Goal: Task Accomplishment & Management: Use online tool/utility

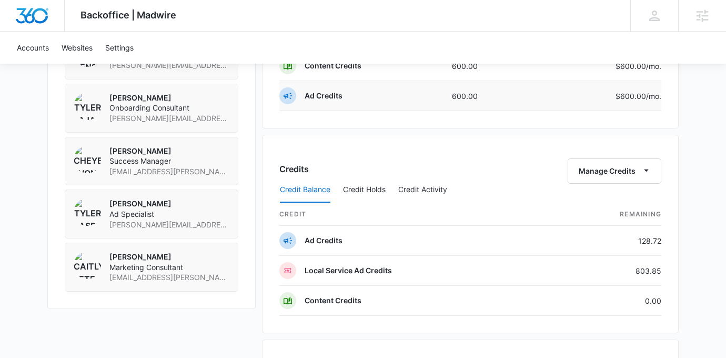
scroll to position [829, 0]
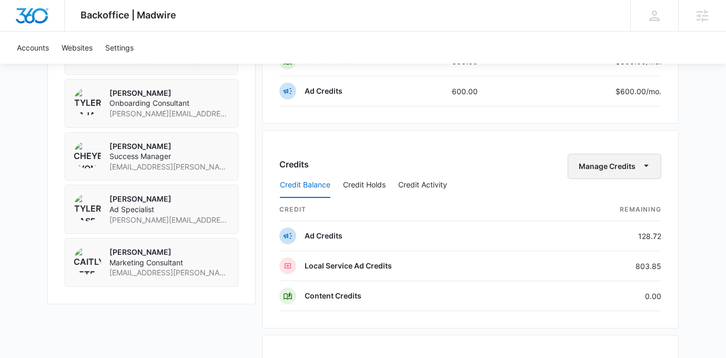
click at [625, 164] on button "Manage Credits" at bounding box center [614, 166] width 94 height 25
click at [615, 196] on div "Transfer Credits" at bounding box center [608, 199] width 55 height 7
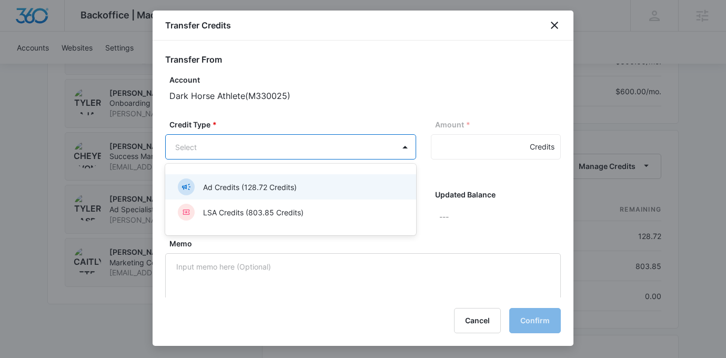
click at [288, 221] on div "LSA Credits (803.85 Credits)" at bounding box center [290, 211] width 251 height 25
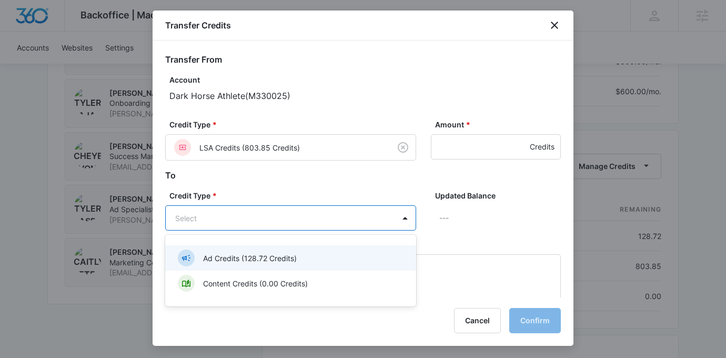
click at [297, 252] on p "Ad Credits (128.72 Credits)" at bounding box center [250, 257] width 94 height 11
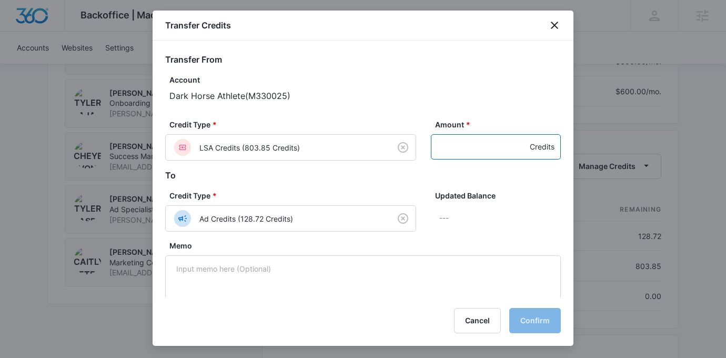
click at [459, 142] on input "Amount *" at bounding box center [496, 146] width 130 height 25
type input "300"
click at [464, 168] on div "Credit Type * LSA Credits (803.85 Credits) Amount * 300 Credits" at bounding box center [362, 144] width 395 height 50
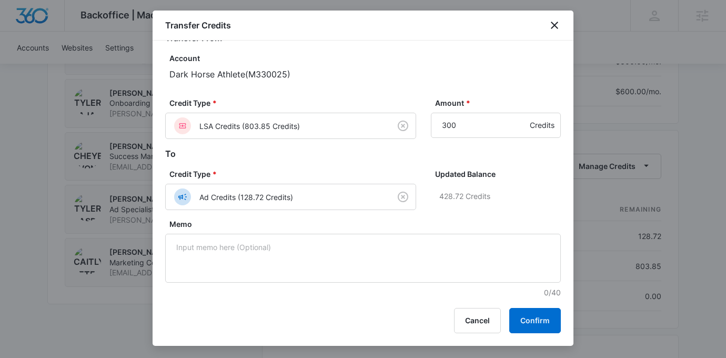
scroll to position [22, 0]
click at [536, 323] on button "Confirm" at bounding box center [535, 320] width 52 height 25
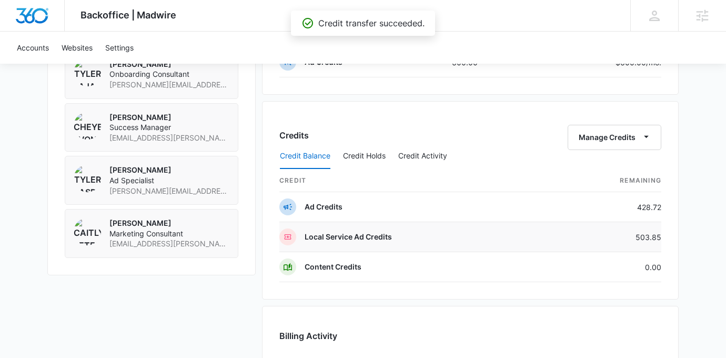
scroll to position [853, 0]
